Goal: Information Seeking & Learning: Learn about a topic

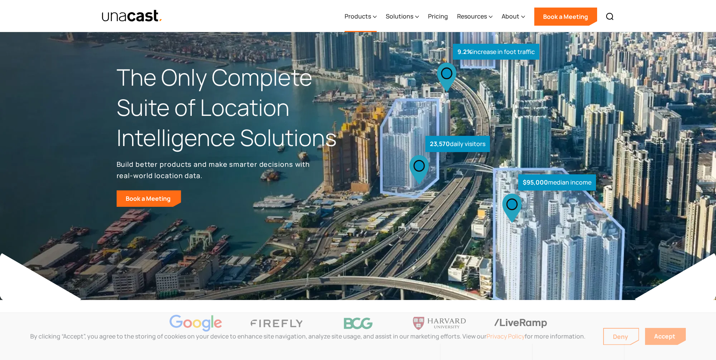
click at [359, 14] on div "Products" at bounding box center [357, 16] width 26 height 9
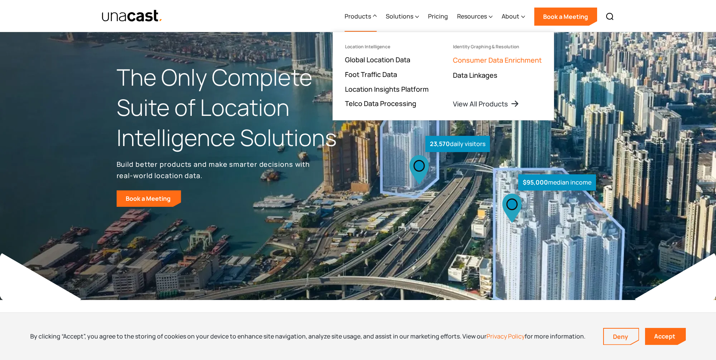
click at [490, 63] on link "Consumer Data Enrichment" at bounding box center [497, 59] width 89 height 9
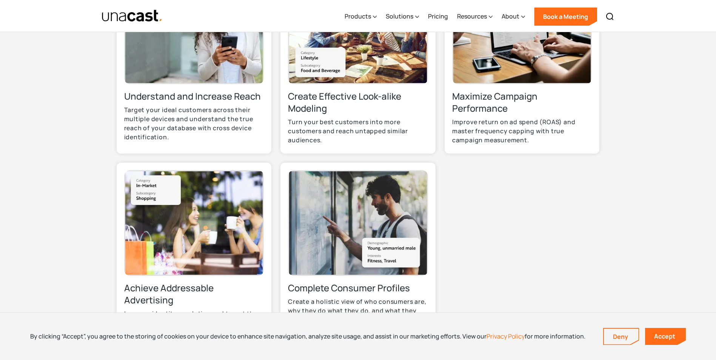
scroll to position [340, 0]
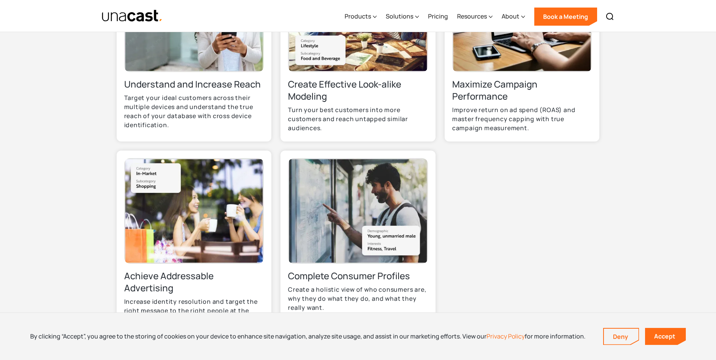
click at [189, 105] on p "Target your ideal customers across their multiple devices and understand the tr…" at bounding box center [194, 111] width 140 height 36
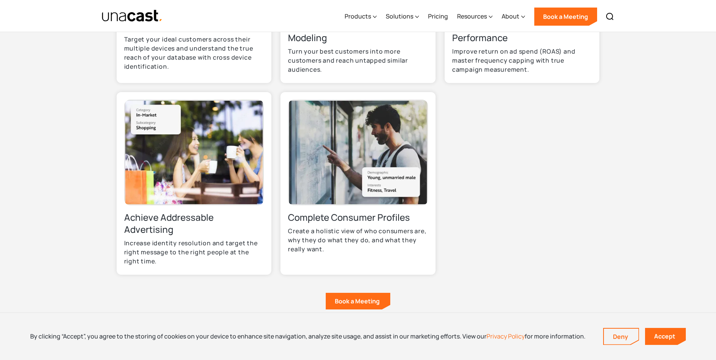
scroll to position [490, 0]
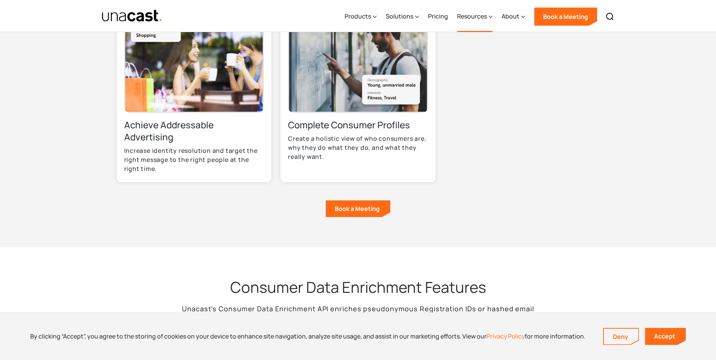
click at [488, 19] on div "Resources" at bounding box center [474, 16] width 35 height 31
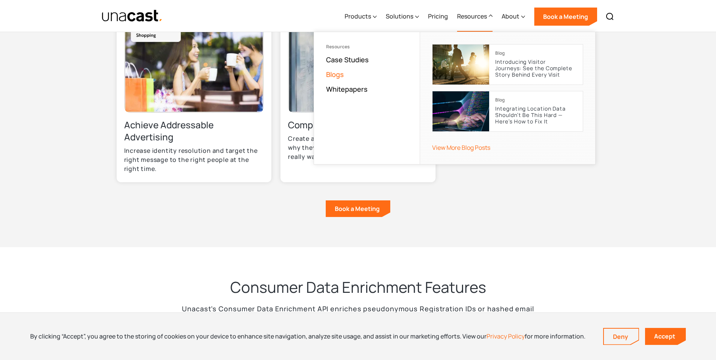
click at [337, 77] on link "Blogs" at bounding box center [335, 74] width 18 height 9
